Goal: Task Accomplishment & Management: Use online tool/utility

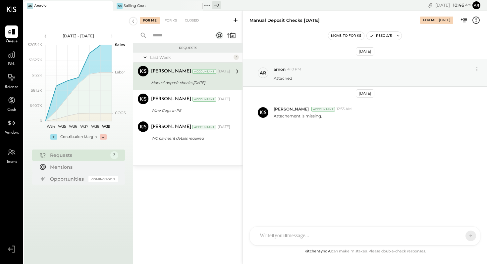
click at [235, 19] on icon at bounding box center [235, 20] width 4 height 4
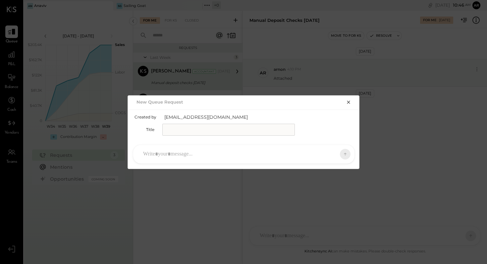
click at [194, 127] on input "text" at bounding box center [228, 130] width 132 height 12
type input "**********"
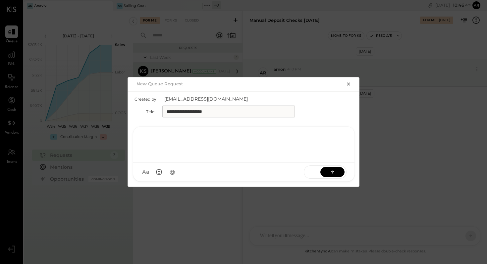
click at [220, 155] on div at bounding box center [244, 144] width 208 height 26
click at [332, 169] on icon at bounding box center [332, 171] width 7 height 7
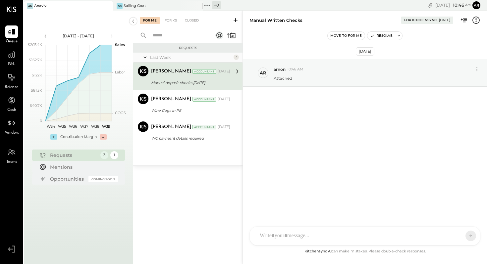
click at [299, 236] on div at bounding box center [365, 236] width 230 height 19
click at [276, 237] on icon at bounding box center [276, 236] width 4 height 5
click at [457, 237] on icon at bounding box center [457, 235] width 7 height 7
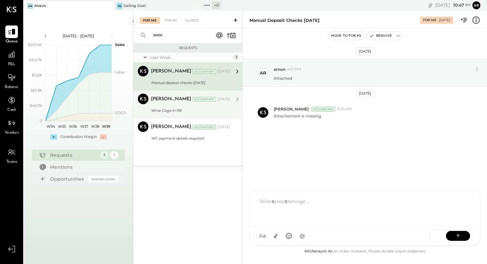
click at [224, 103] on div "[PERSON_NAME] Accountant [DATE]" at bounding box center [190, 99] width 79 height 9
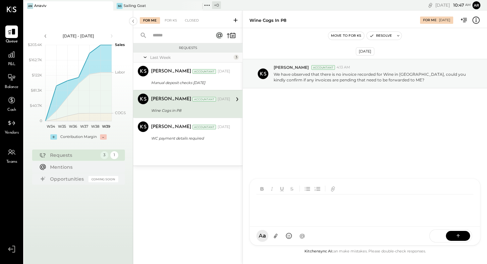
click at [279, 227] on div at bounding box center [365, 203] width 230 height 48
click at [452, 236] on button at bounding box center [458, 236] width 24 height 10
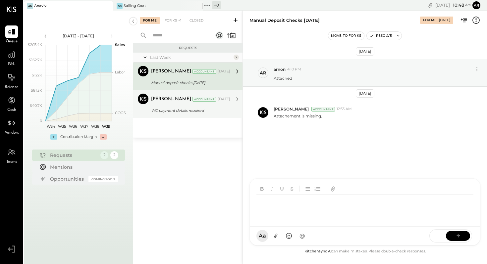
click at [187, 116] on div "[PERSON_NAME] Accountant [PERSON_NAME] Accountant [DATE] WC payment details req…" at bounding box center [187, 104] width 109 height 28
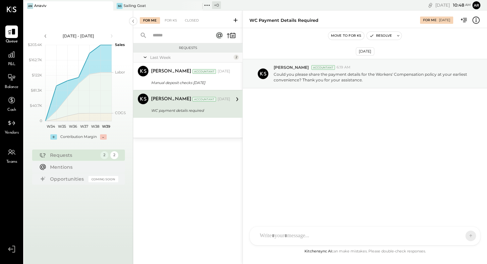
click at [303, 236] on div "TM [PERSON_NAME] JS [PERSON_NAME] SN [PERSON_NAME] A arnon Use Shift + Return t…" at bounding box center [364, 235] width 231 height 19
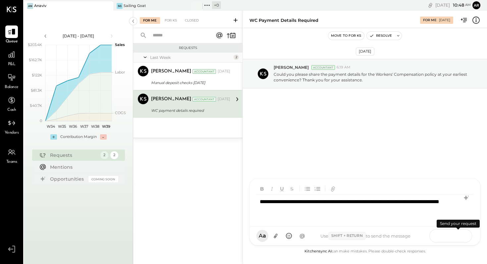
click at [458, 235] on icon at bounding box center [457, 234] width 3 height 1
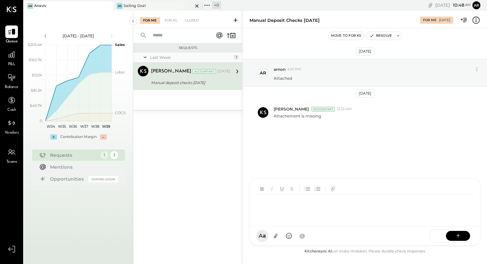
click at [145, 7] on div "Sailing Goat" at bounding box center [134, 5] width 23 height 5
